Goal: Information Seeking & Learning: Learn about a topic

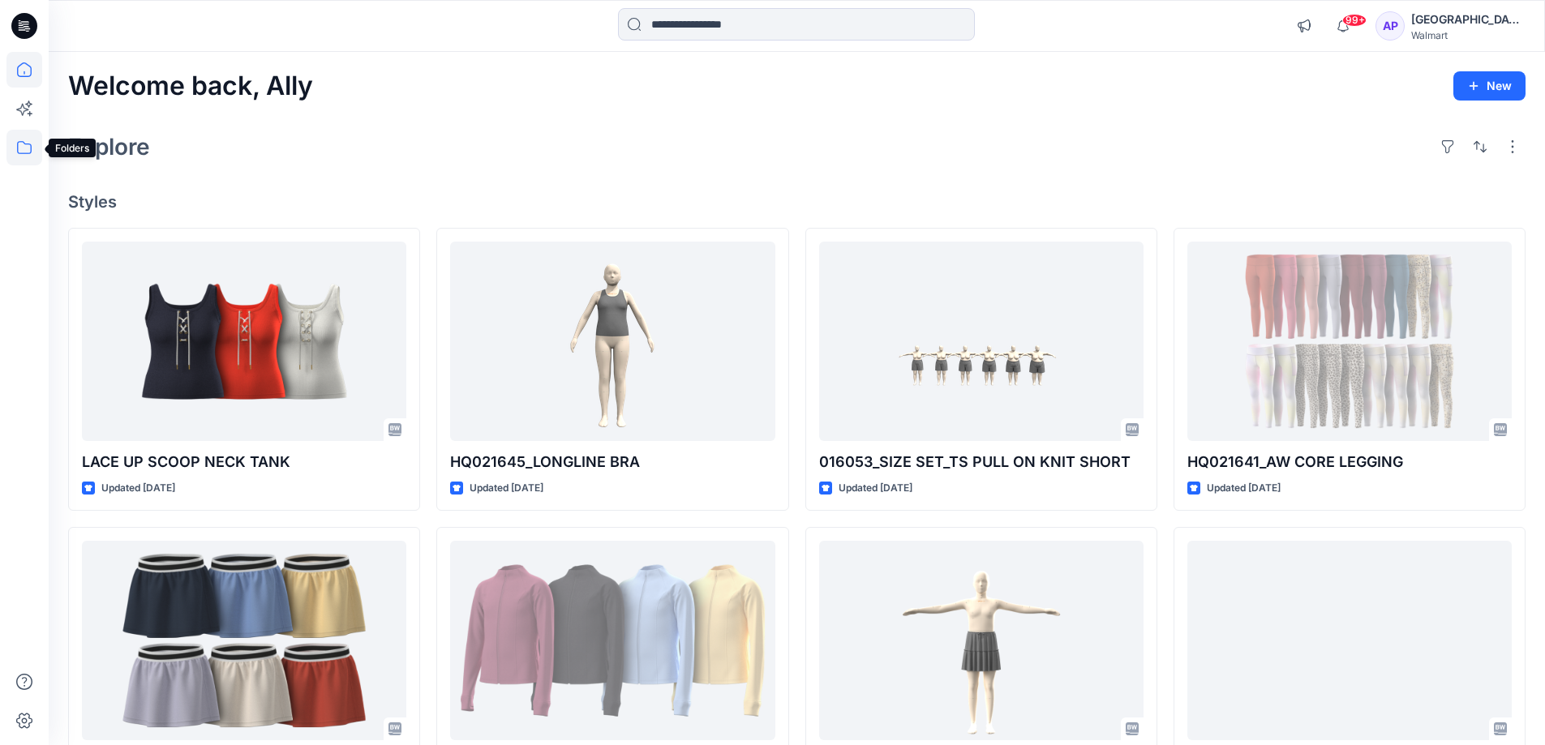
click at [19, 141] on icon at bounding box center [24, 148] width 36 height 36
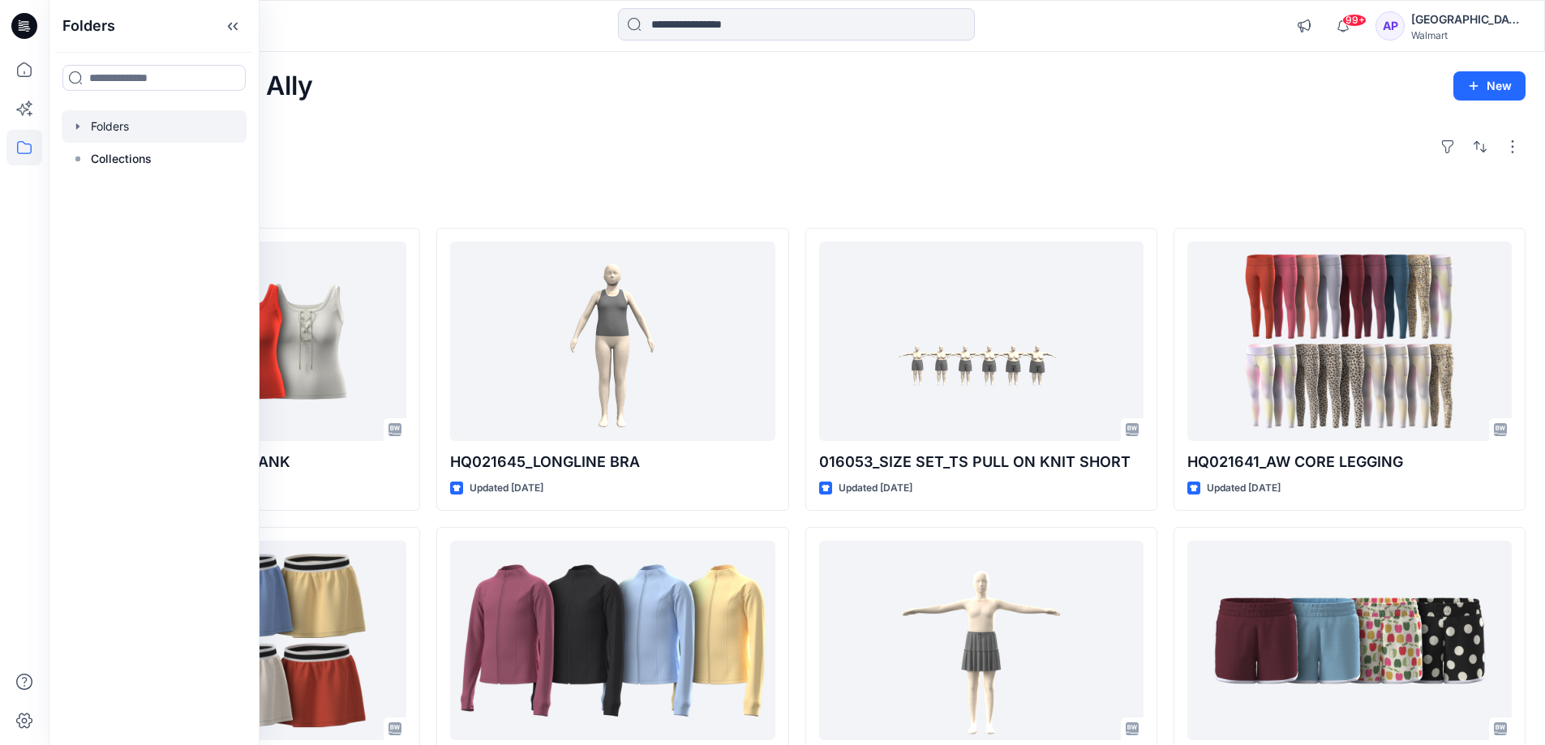
click at [74, 125] on icon "button" at bounding box center [77, 126] width 13 height 13
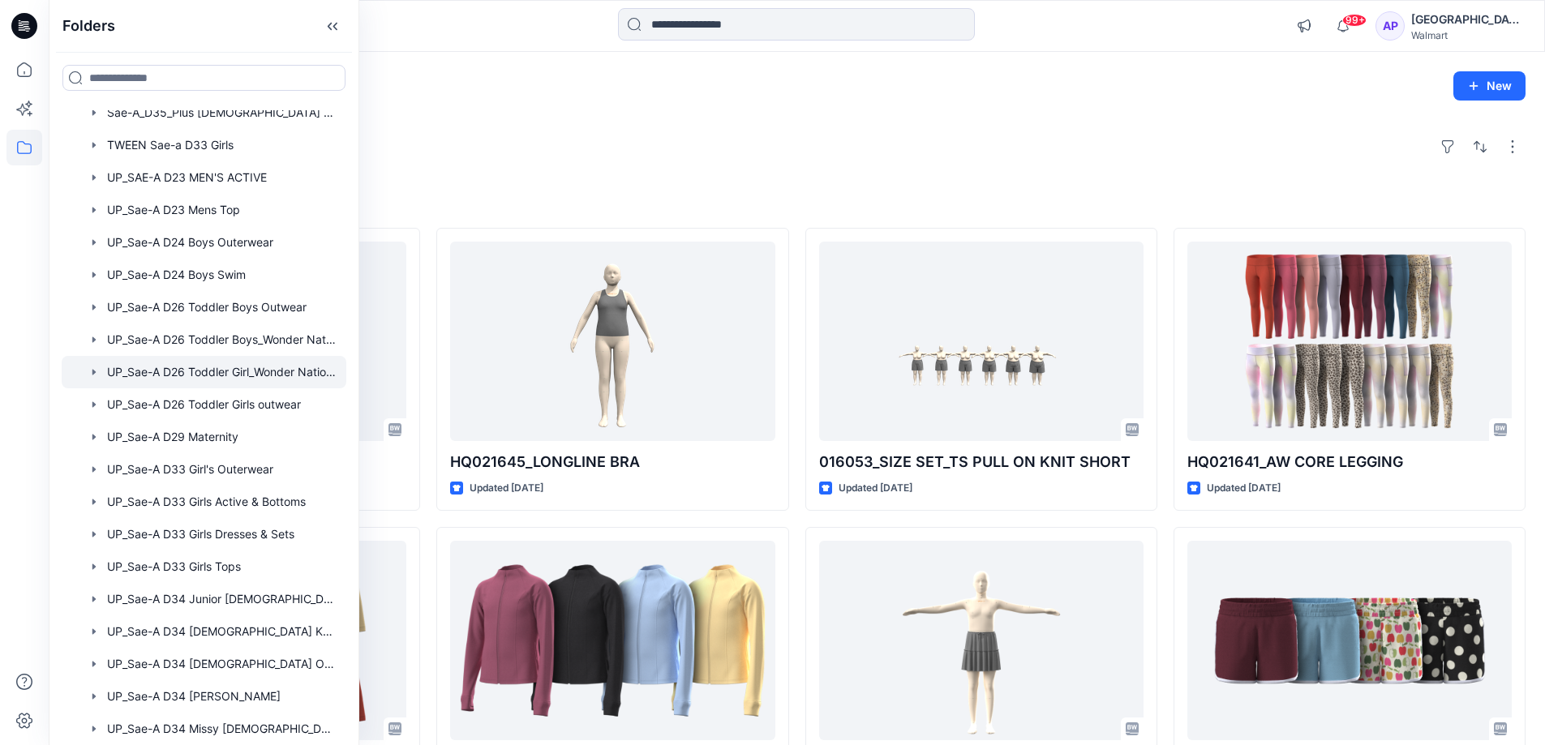
scroll to position [730, 0]
click at [92, 502] on icon "button" at bounding box center [94, 499] width 13 height 13
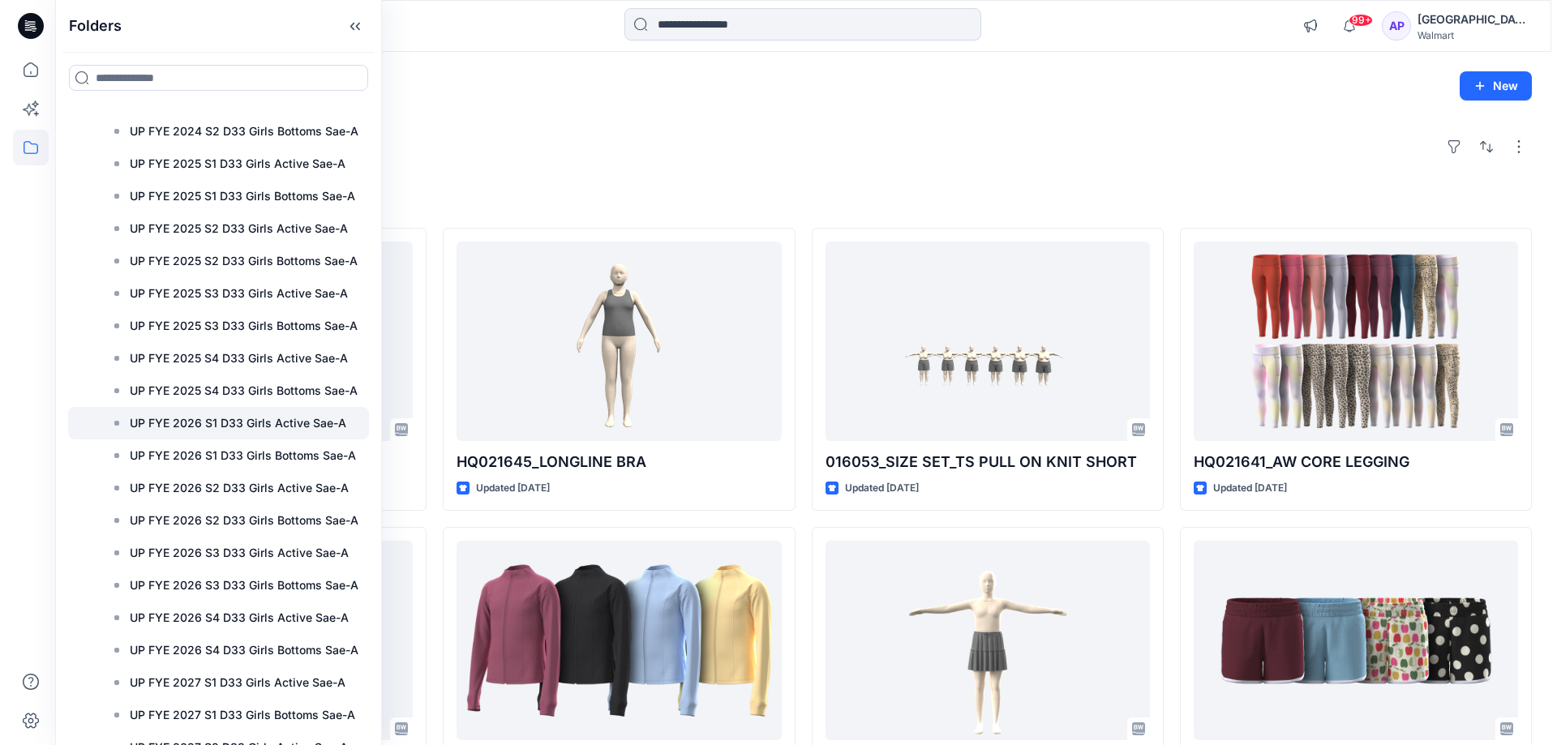
scroll to position [1622, 0]
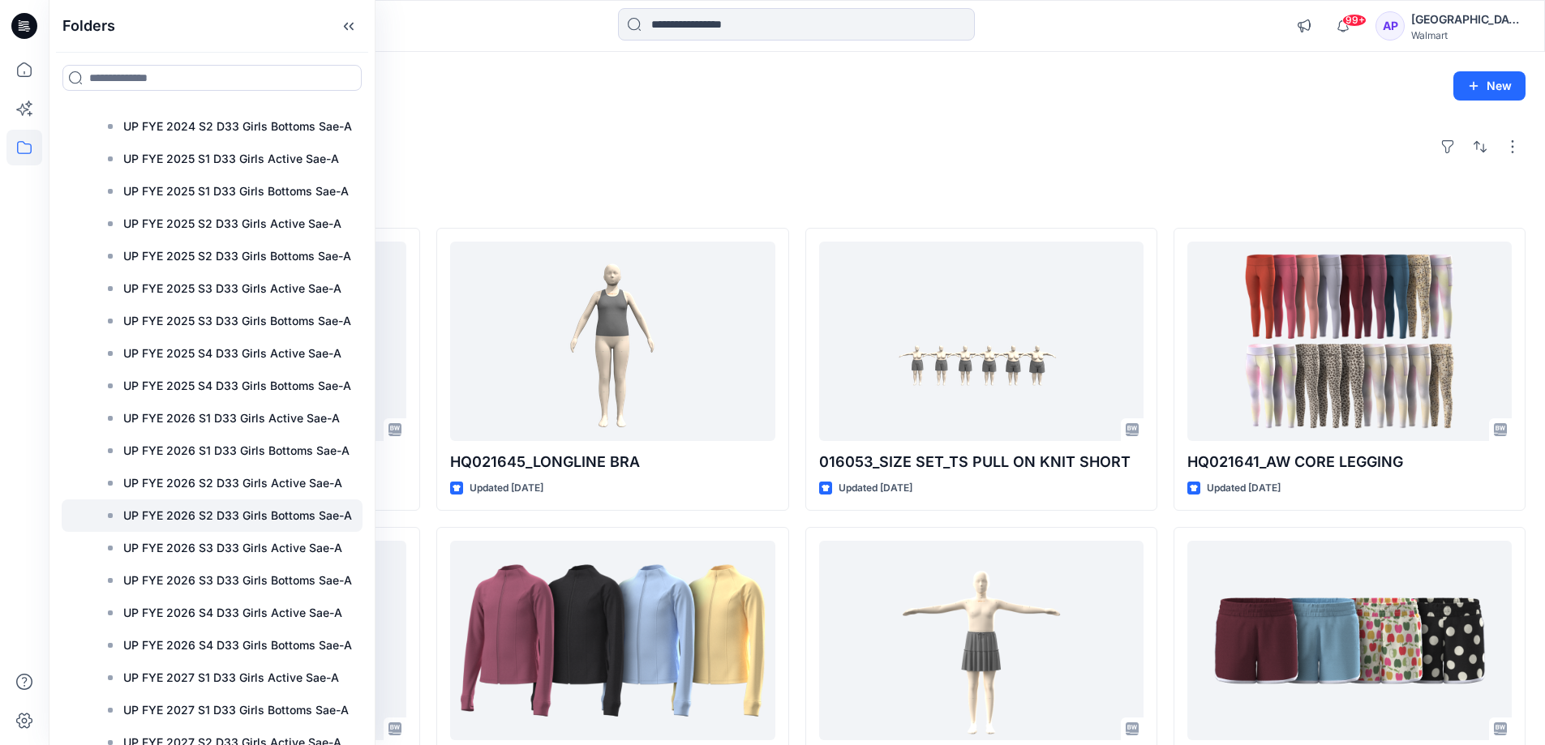
click at [141, 515] on p "UP FYE 2026 S2 D33 Girls Bottoms Sae-A" at bounding box center [237, 515] width 229 height 19
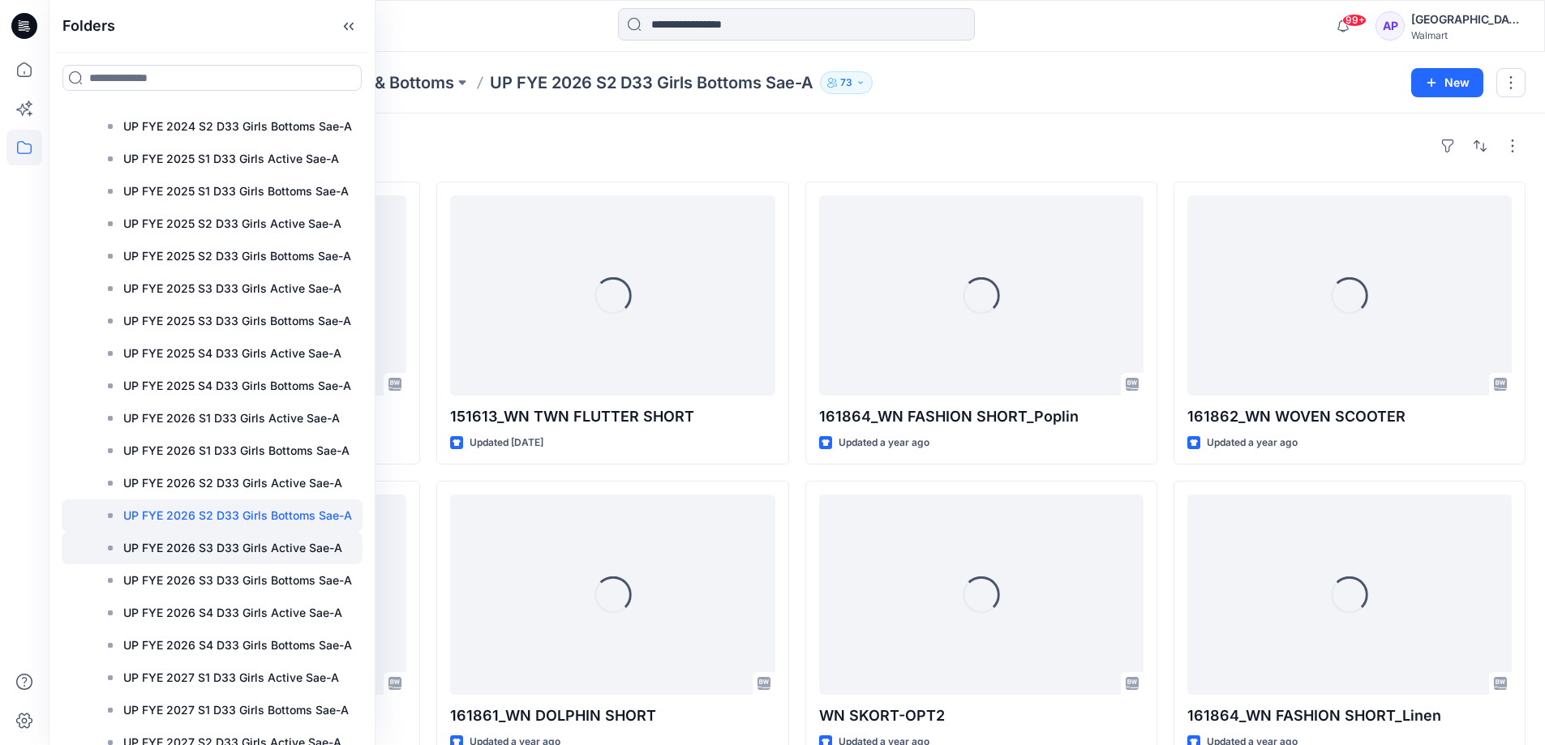
click at [150, 543] on p "UP FYE 2026 S3 D33 Girls Active Sae-A" at bounding box center [232, 548] width 219 height 19
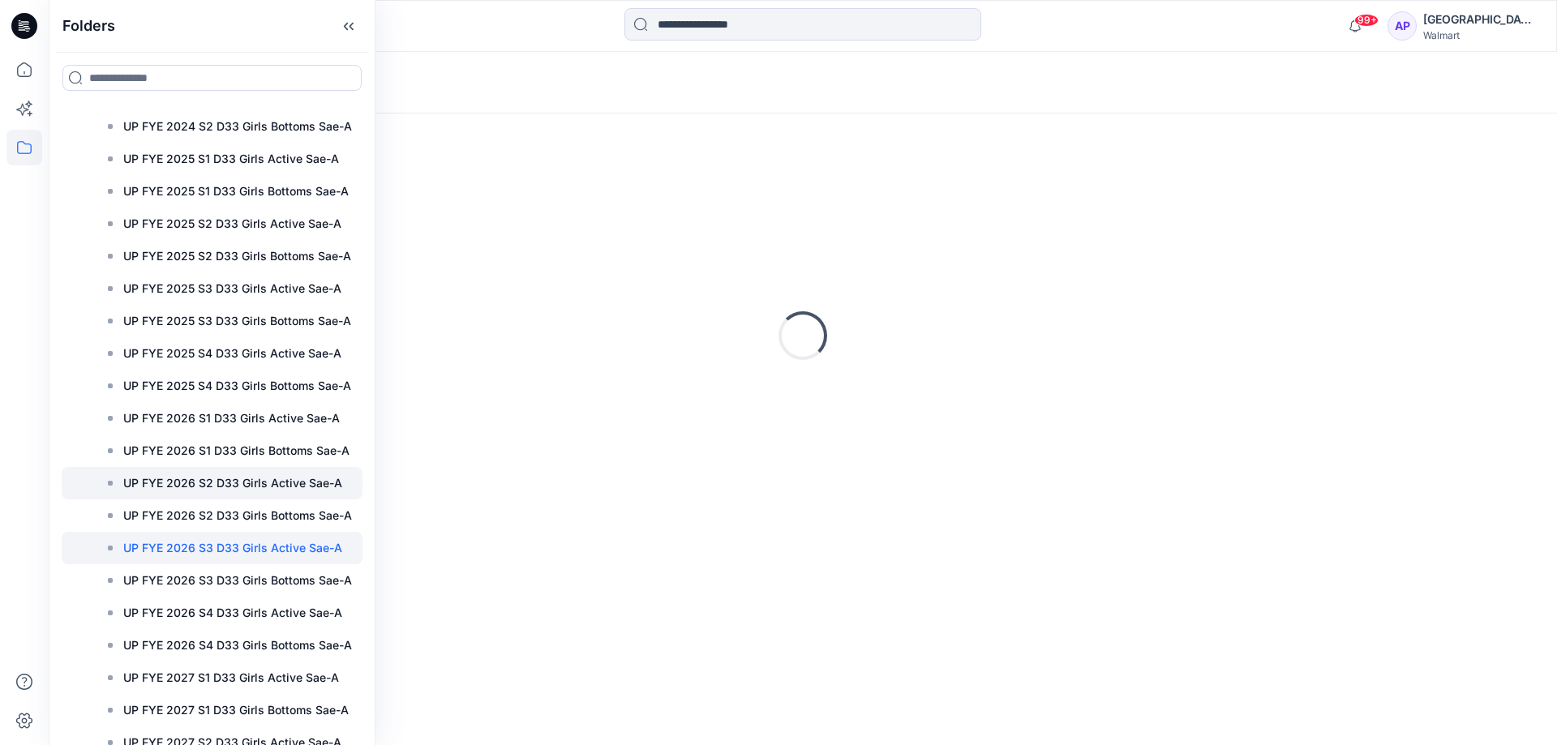
click at [171, 472] on div at bounding box center [212, 483] width 301 height 32
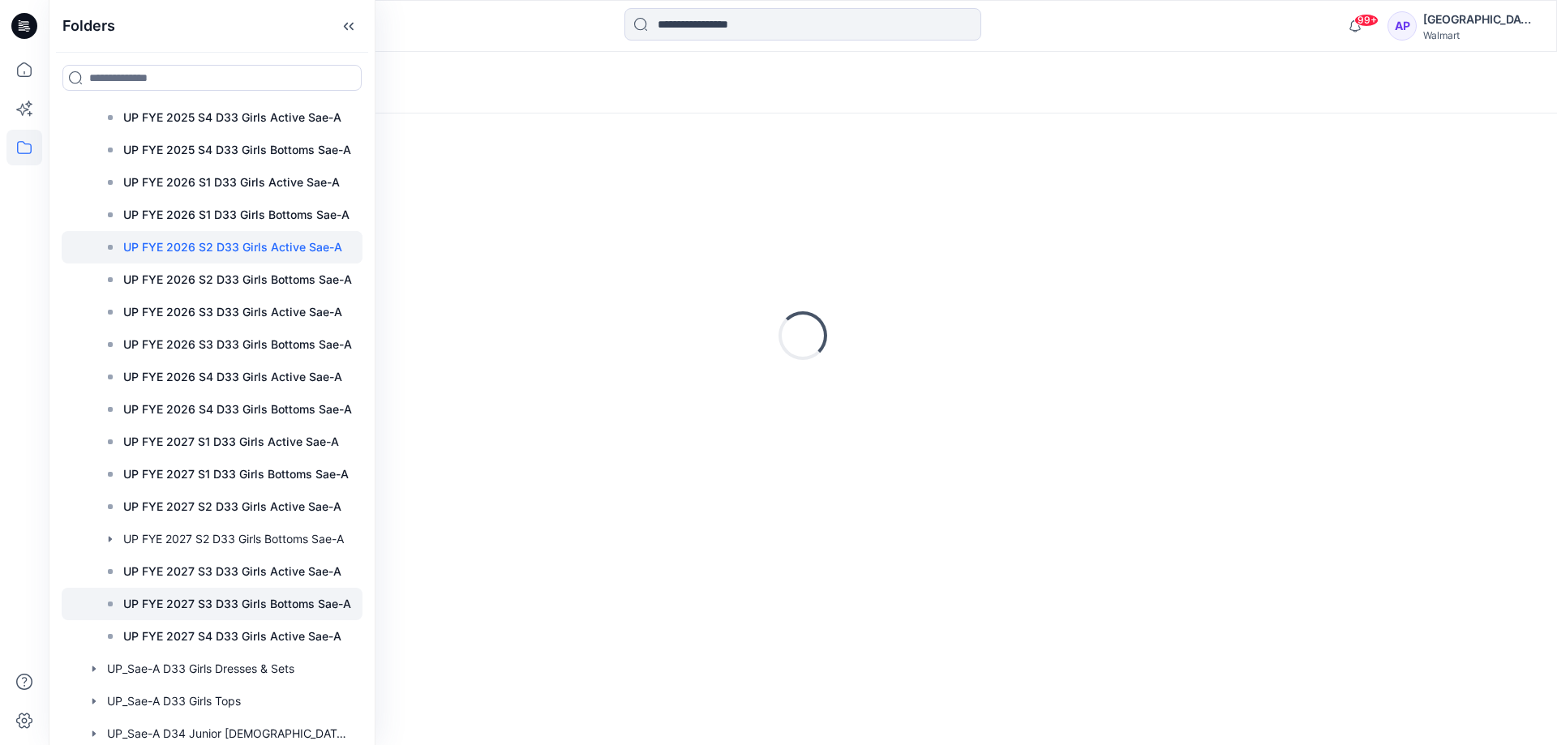
scroll to position [1865, 0]
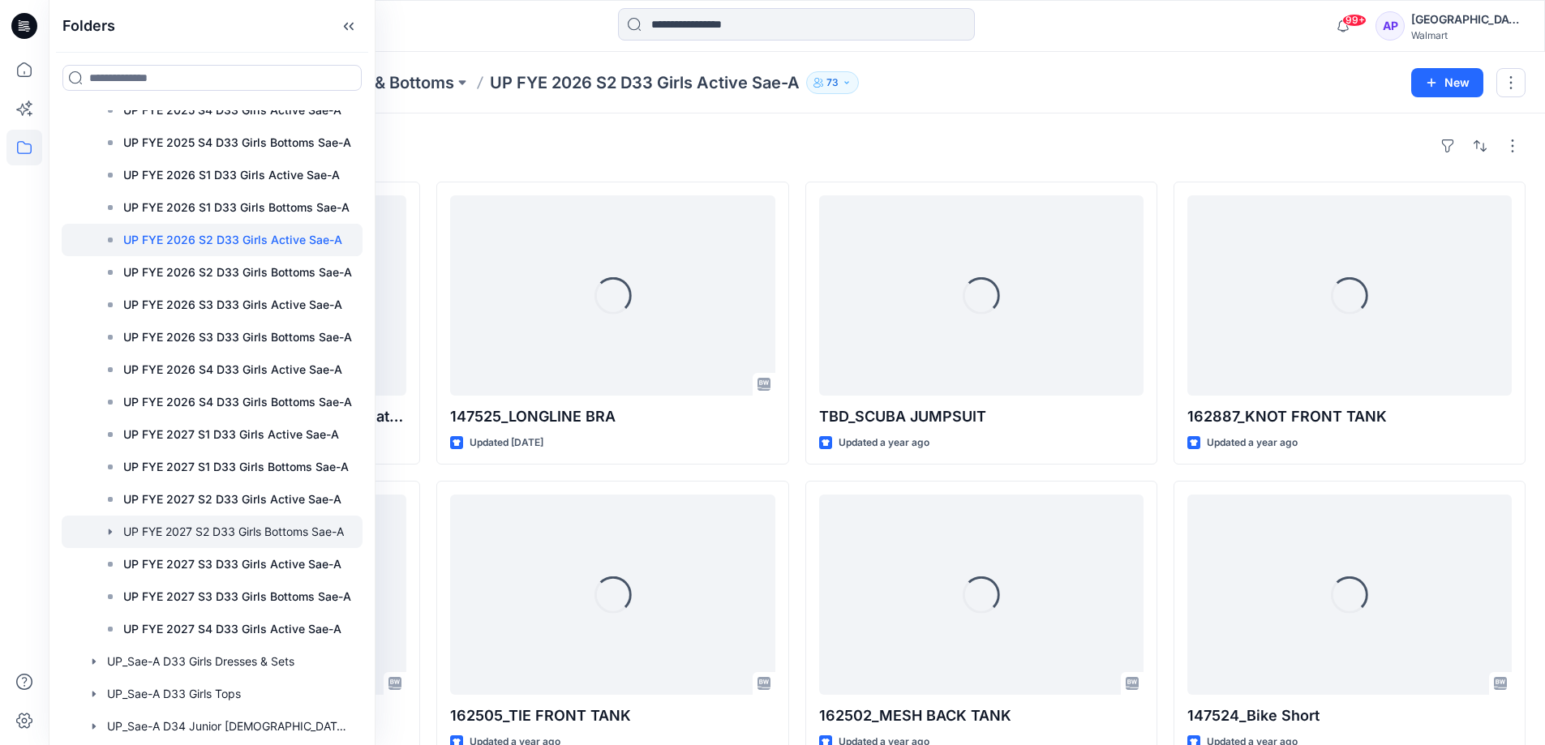
click at [230, 525] on div at bounding box center [212, 532] width 301 height 32
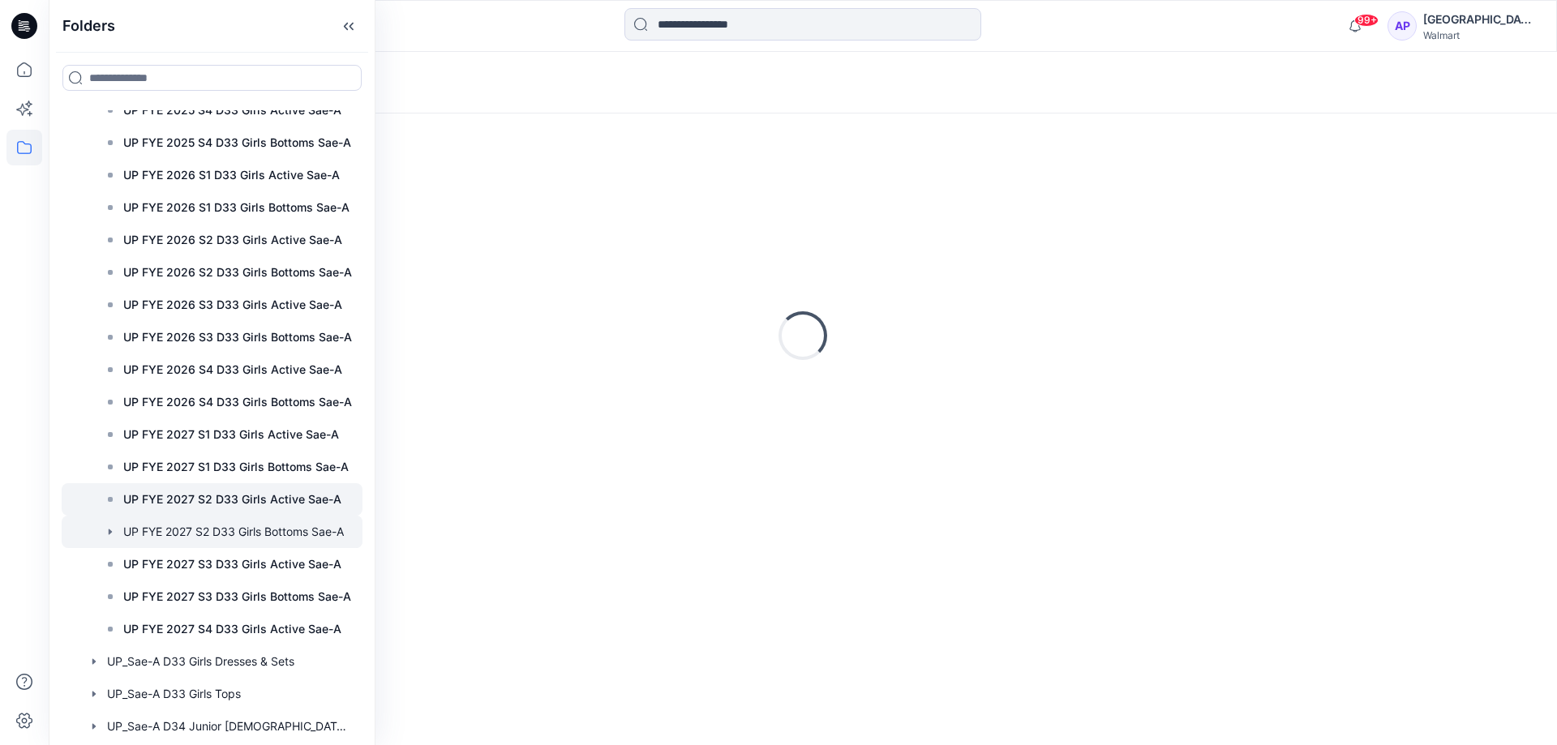
click at [261, 504] on p "UP FYE 2027 S2 D33 Girls Active Sae-A" at bounding box center [232, 499] width 218 height 19
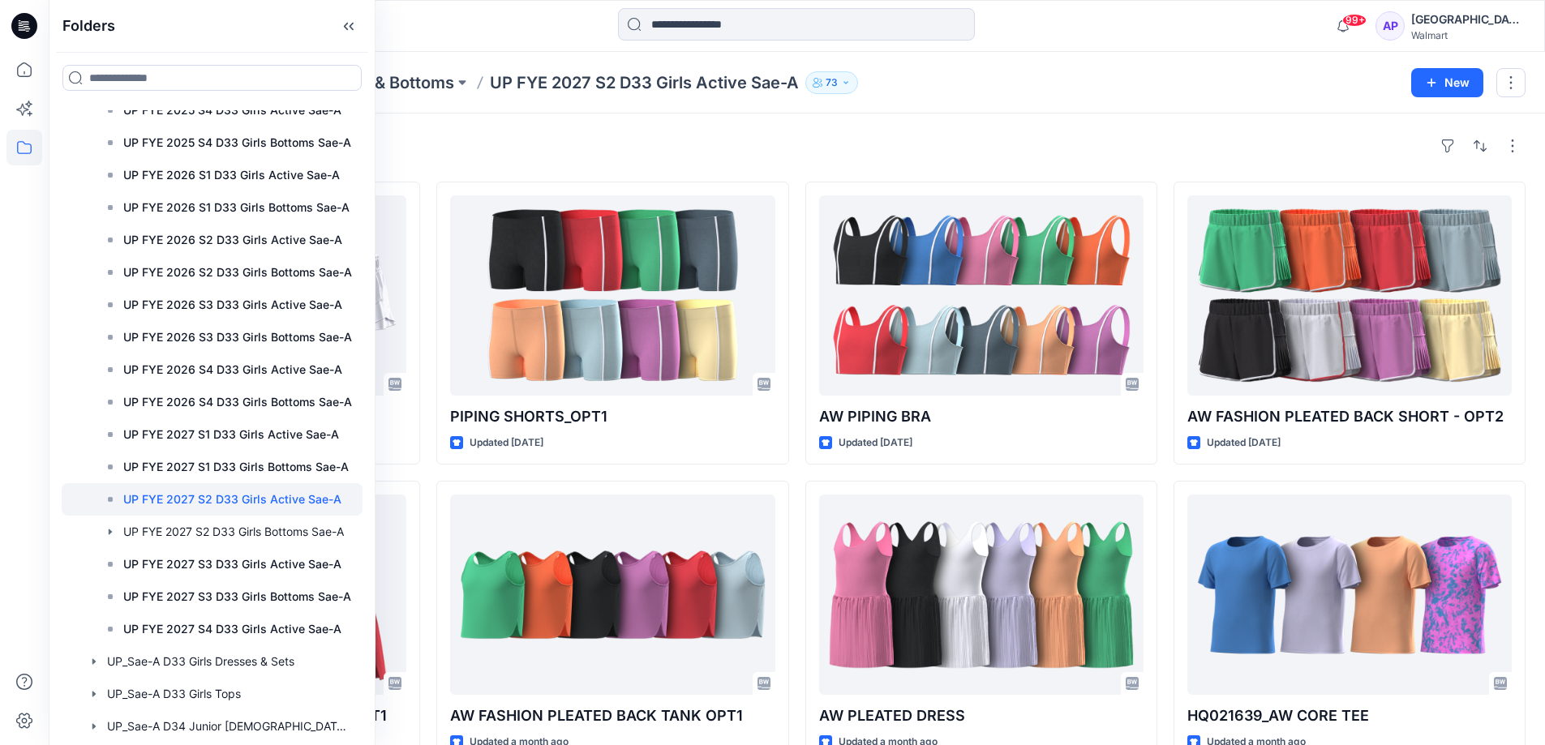
click at [885, 120] on div "Styles HQ021660_AW GIRL BUTTERFLY SHORT Updated [DATE] AW FASHION PLEATED BACK …" at bounding box center [797, 628] width 1496 height 1028
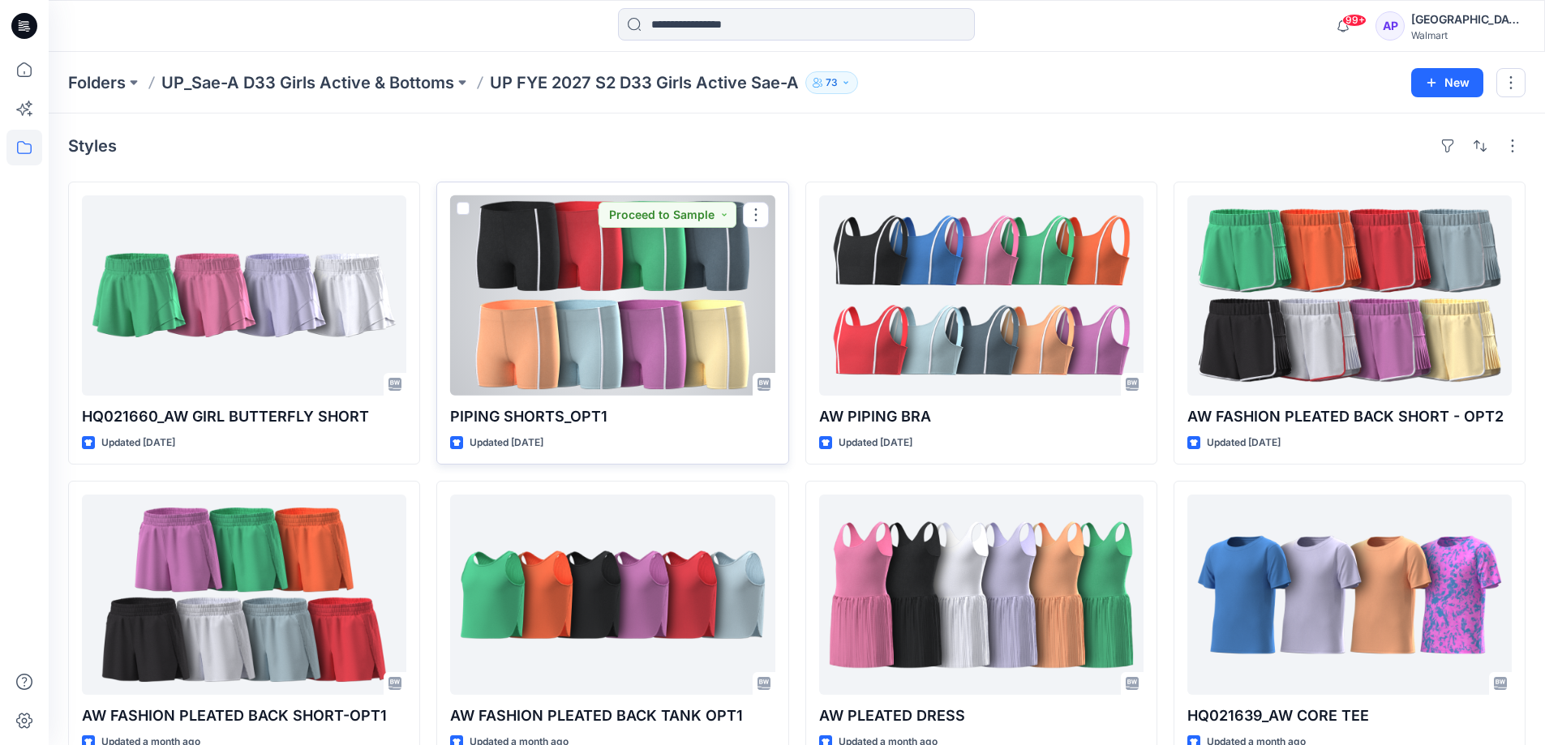
click at [627, 363] on div at bounding box center [612, 295] width 324 height 200
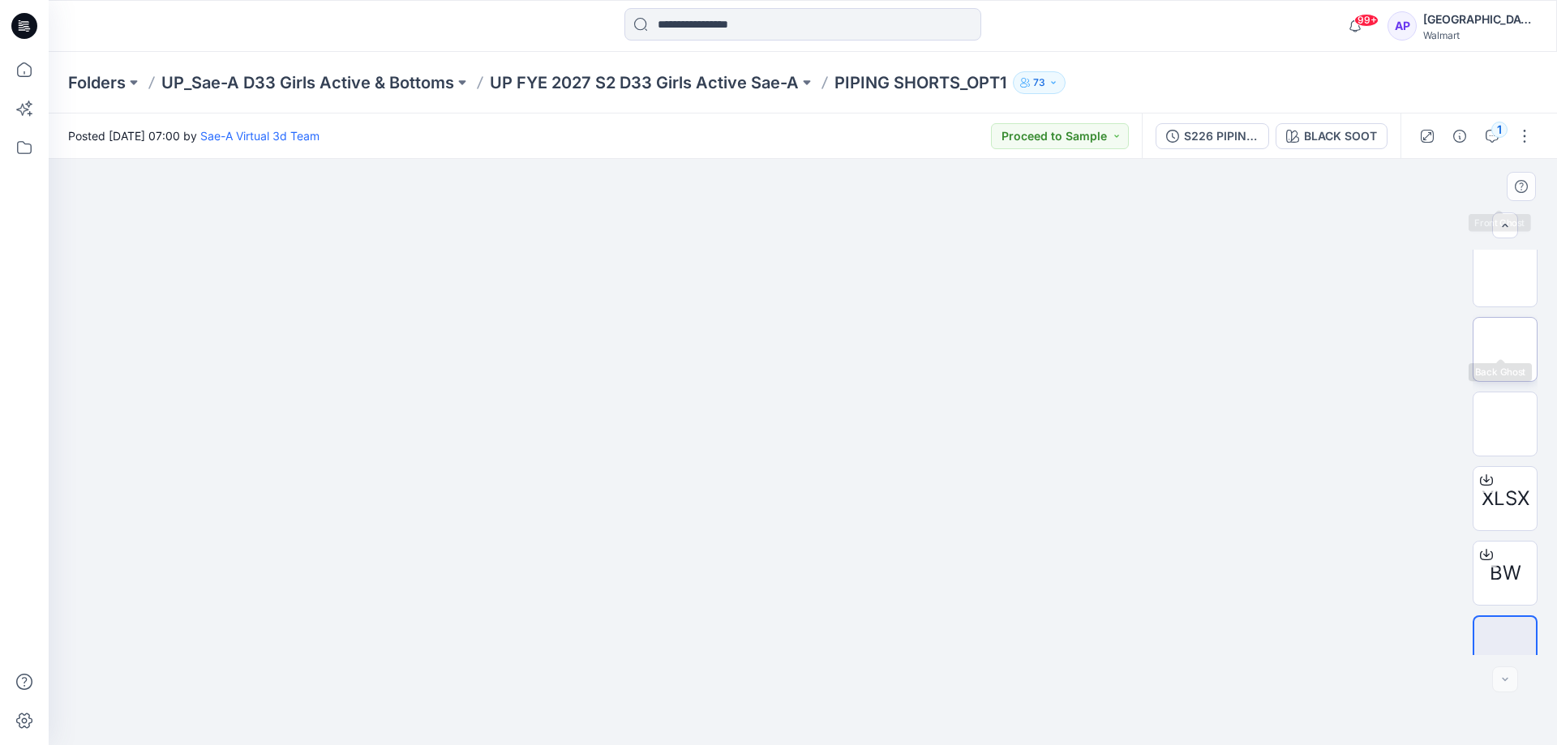
scroll to position [256, 0]
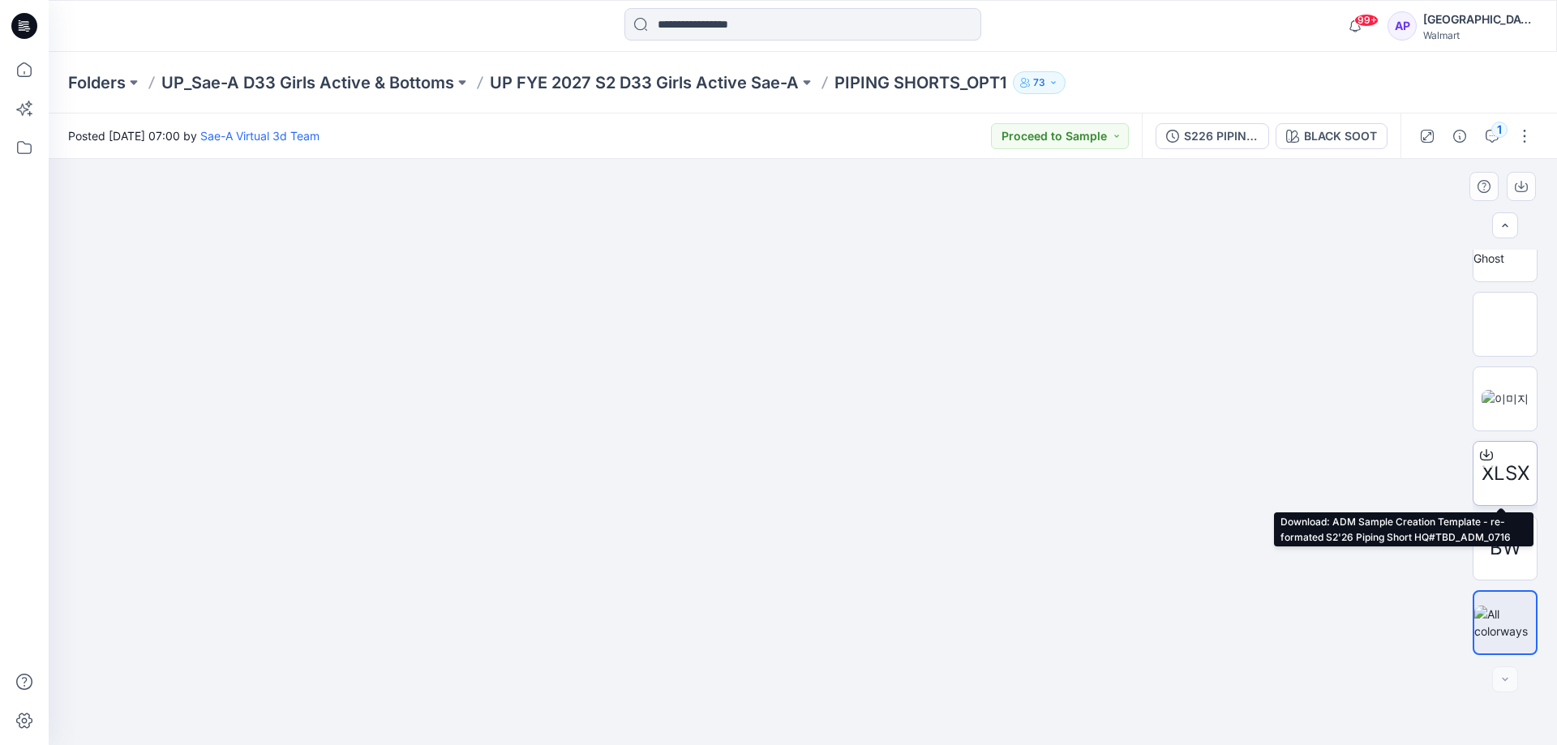
click at [1517, 481] on span "XLSX" at bounding box center [1506, 473] width 48 height 29
